Goal: Entertainment & Leisure: Consume media (video, audio)

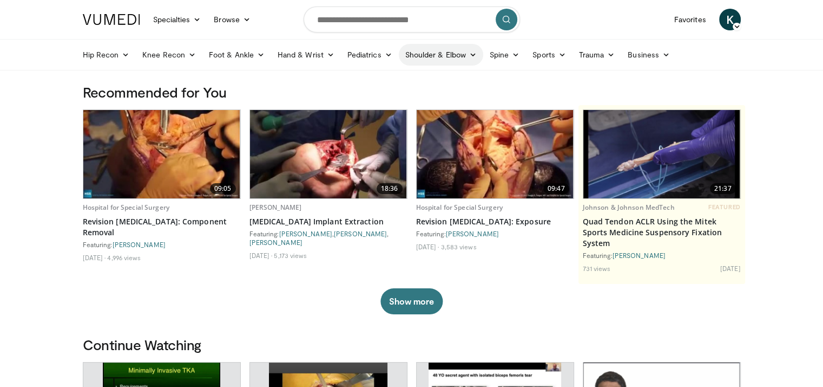
click at [437, 54] on link "Shoulder & Elbow" at bounding box center [441, 55] width 84 height 22
click at [373, 79] on link "Elbow" at bounding box center [418, 79] width 129 height 17
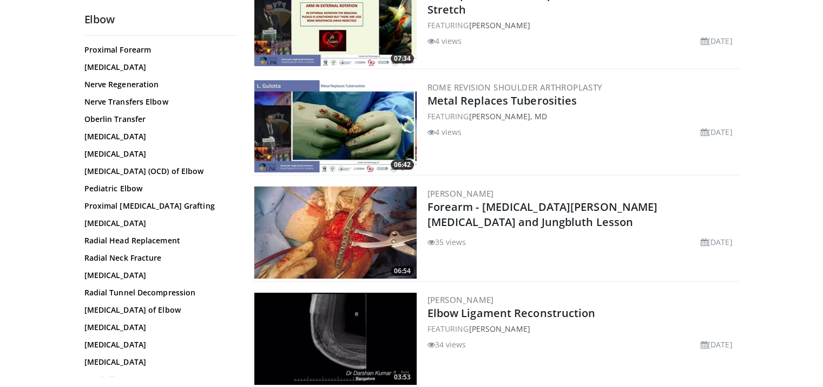
scroll to position [666, 0]
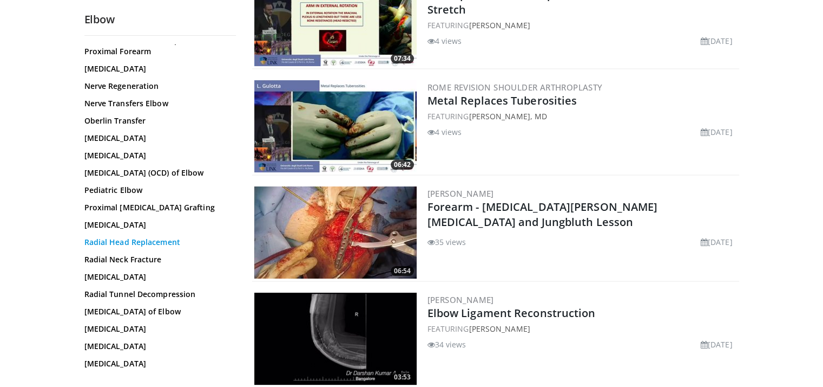
click at [139, 247] on link "Radial Head Replacement" at bounding box center [157, 242] width 146 height 11
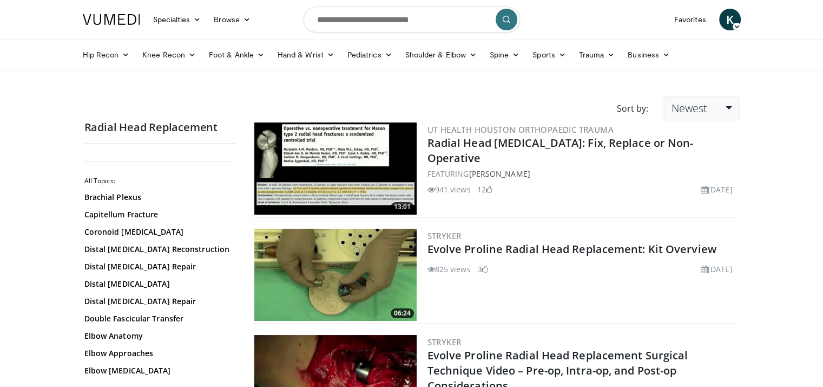
click at [728, 106] on link "Newest" at bounding box center [701, 108] width 75 height 24
click at [690, 185] on link "Views" at bounding box center [708, 186] width 86 height 17
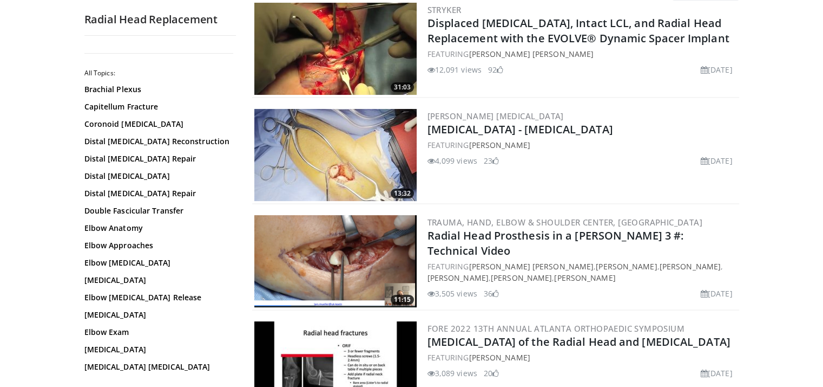
scroll to position [97, 0]
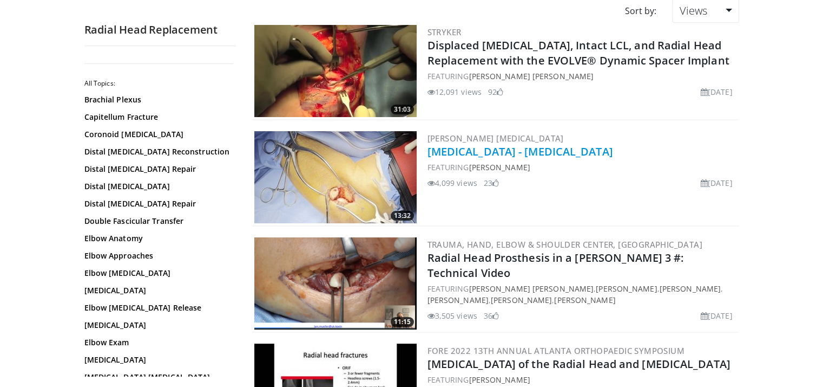
click at [463, 148] on link "[MEDICAL_DATA] - [MEDICAL_DATA]" at bounding box center [521, 151] width 186 height 15
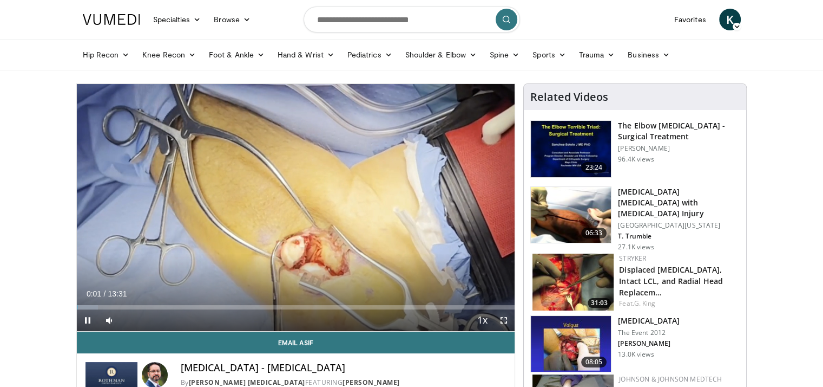
click at [504, 317] on span "Video Player" at bounding box center [504, 320] width 22 height 22
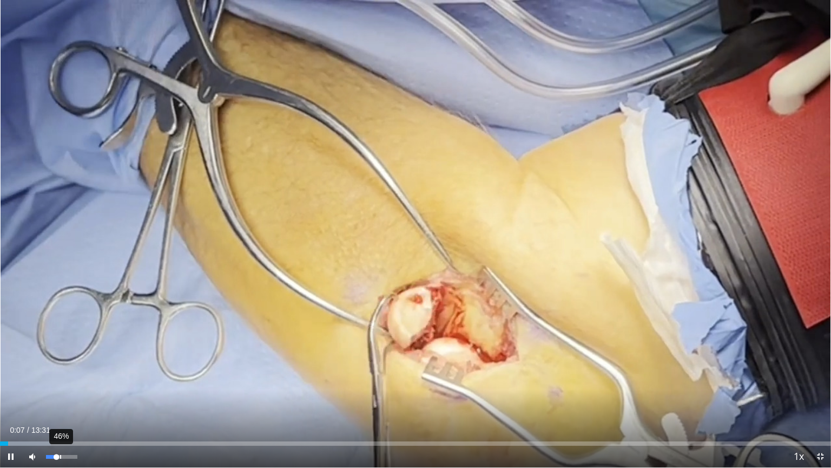
click at [60, 386] on div "46%" at bounding box center [61, 457] width 31 height 4
drag, startPoint x: 60, startPoint y: 455, endPoint x: 80, endPoint y: 455, distance: 20.0
click at [77, 386] on div "Volume Level" at bounding box center [61, 457] width 31 height 4
click at [444, 386] on video-js "**********" at bounding box center [415, 234] width 831 height 468
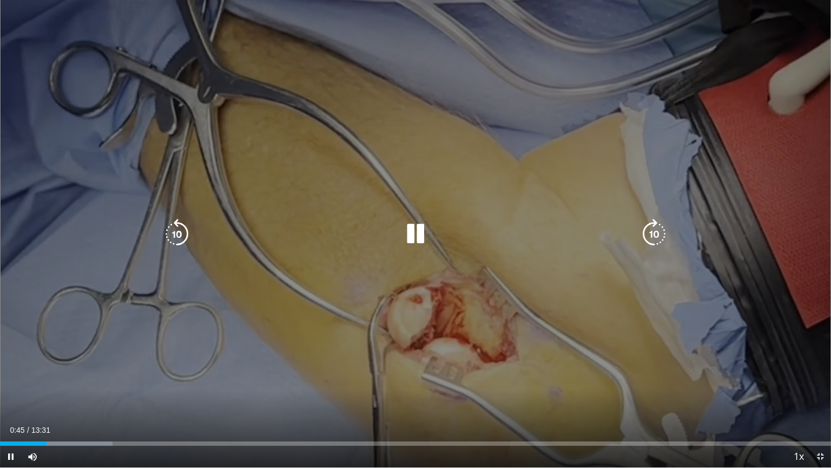
click at [373, 377] on div "10 seconds Tap to unmute" at bounding box center [415, 233] width 831 height 467
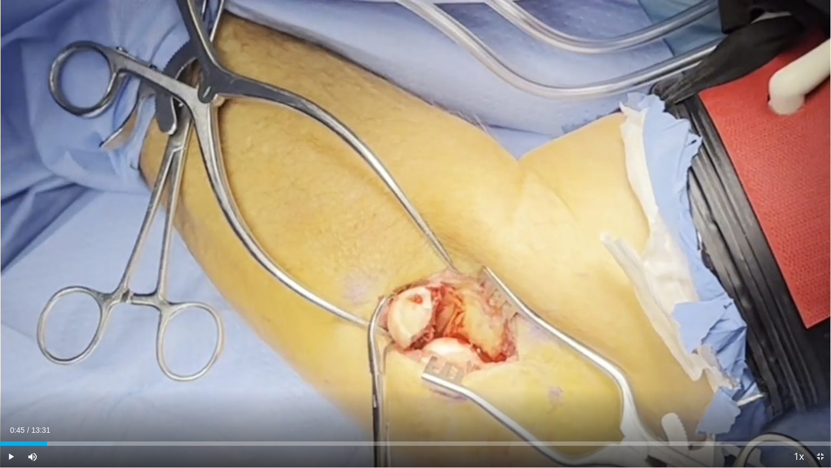
click at [373, 377] on div "10 seconds Tap to unmute" at bounding box center [415, 233] width 831 height 467
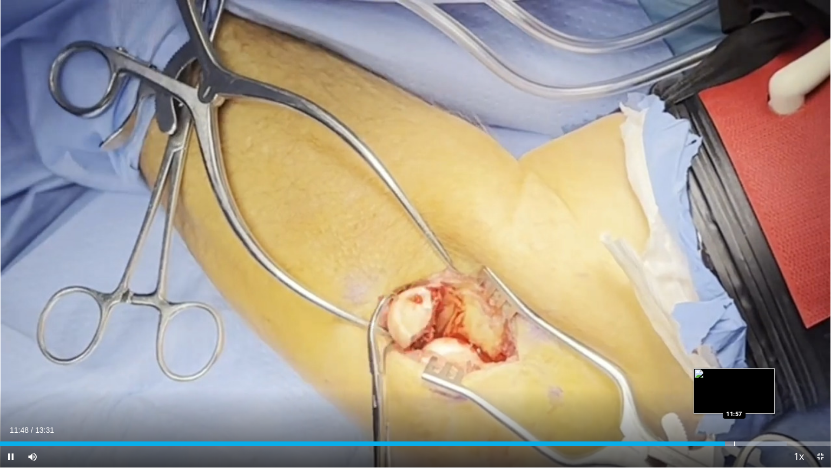
click at [735, 386] on div "Progress Bar" at bounding box center [735, 443] width 1 height 4
click at [747, 386] on div "Progress Bar" at bounding box center [747, 443] width 1 height 4
click at [759, 386] on div "Progress Bar" at bounding box center [759, 443] width 1 height 4
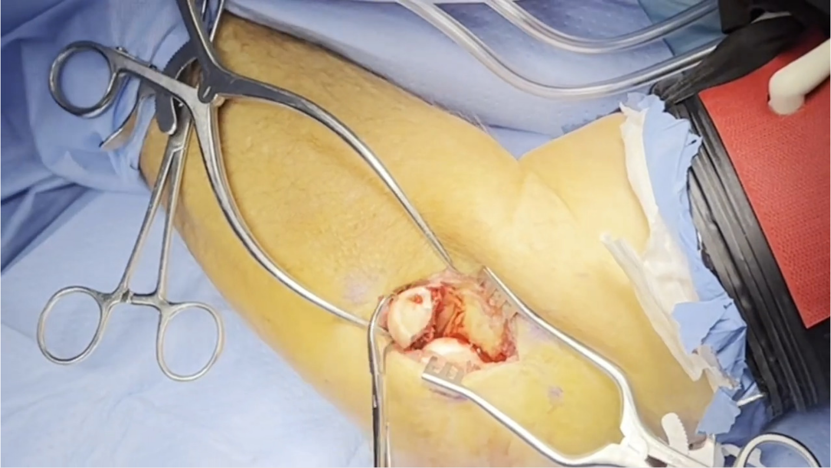
click at [773, 386] on video-js "**********" at bounding box center [415, 234] width 831 height 468
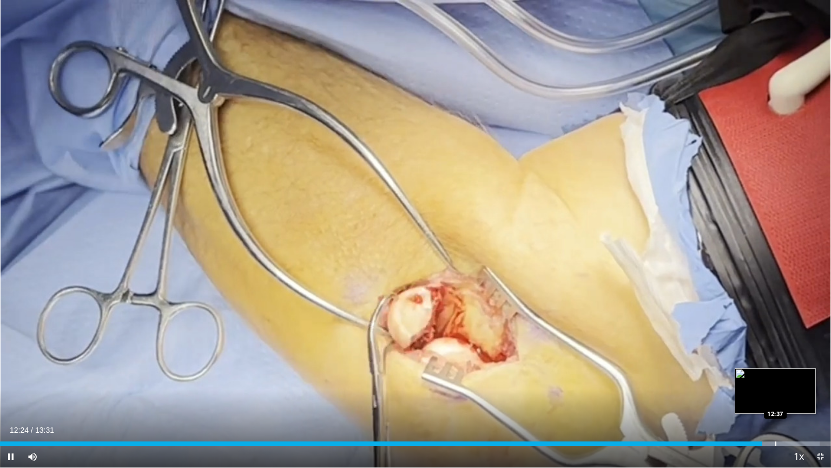
click at [776, 386] on div "Progress Bar" at bounding box center [776, 443] width 1 height 4
click at [789, 386] on div "Progress Bar" at bounding box center [789, 443] width 1 height 4
click at [801, 386] on div "Progress Bar" at bounding box center [801, 443] width 1 height 4
click at [813, 386] on div "Progress Bar" at bounding box center [813, 443] width 1 height 4
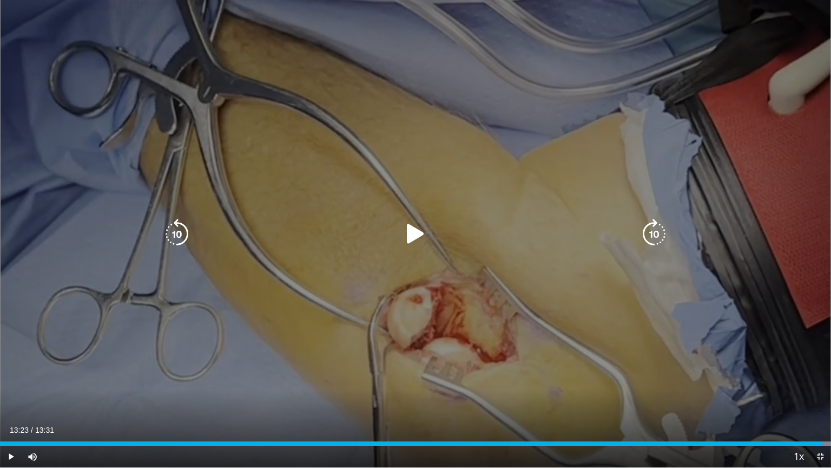
click at [823, 386] on div "Loaded : 100.00% 13:15 13:16" at bounding box center [415, 443] width 831 height 4
